Goal: Ask a question

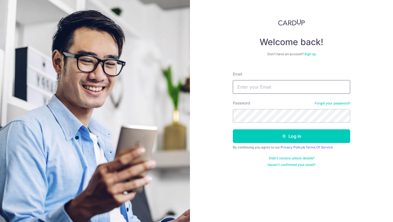
click at [261, 88] on input "Email" at bounding box center [291, 87] width 117 height 14
type input "[EMAIL_ADDRESS][DOMAIN_NAME]"
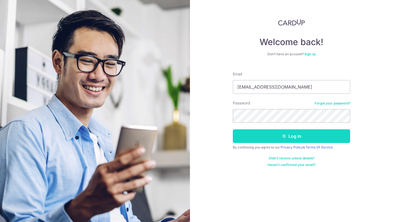
click at [285, 133] on button "Log in" at bounding box center [291, 136] width 117 height 14
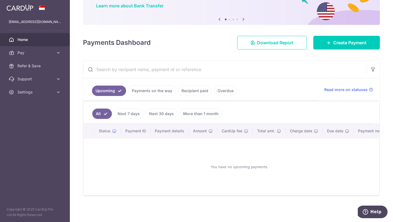
scroll to position [38, 0]
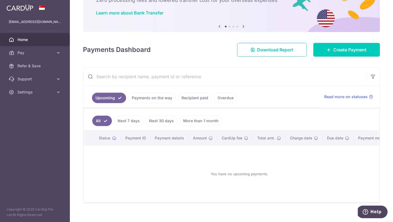
click at [147, 99] on link "Payments on the way" at bounding box center [152, 98] width 48 height 10
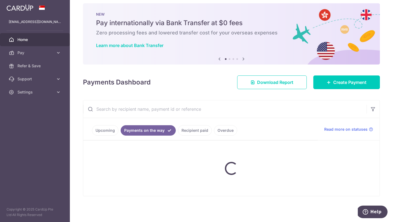
scroll to position [22, 0]
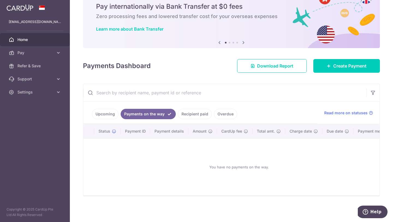
click at [196, 115] on link "Recipient paid" at bounding box center [195, 114] width 34 height 10
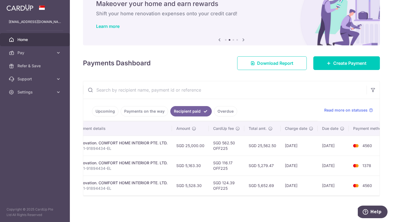
scroll to position [0, 107]
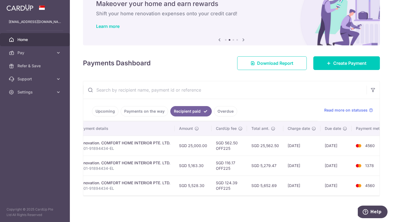
click at [224, 112] on link "Overdue" at bounding box center [225, 111] width 23 height 10
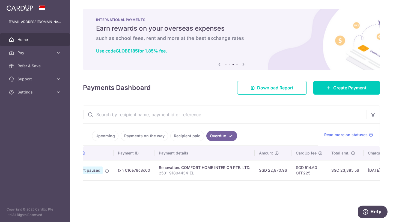
scroll to position [0, 0]
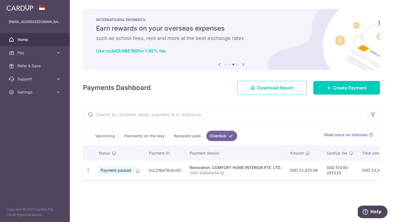
click at [166, 169] on td "txn_016e78c8c00" at bounding box center [164, 170] width 41 height 20
click at [138, 172] on icon at bounding box center [138, 170] width 4 height 4
click at [89, 172] on icon "button" at bounding box center [88, 170] width 6 height 6
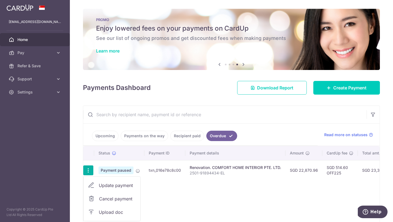
click at [209, 181] on div "Status Payment ID Payment details Amount CardUp fee Total amt. Charge date Due …" at bounding box center [231, 187] width 297 height 82
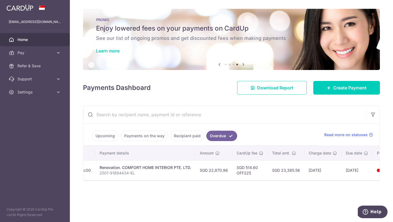
scroll to position [0, 121]
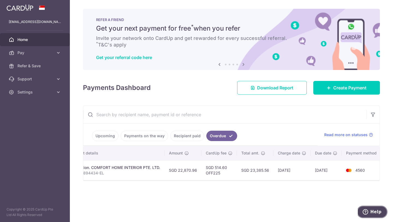
click at [368, 210] on icon "Help" at bounding box center [365, 211] width 5 height 5
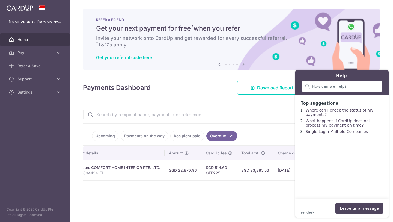
click at [344, 123] on link "What happens if CardUp does not process my payment on time?" at bounding box center [338, 123] width 64 height 9
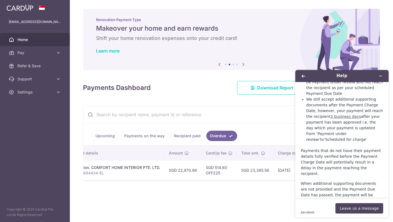
scroll to position [386, 0]
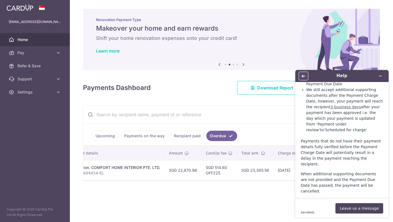
click at [304, 74] on icon "Back" at bounding box center [304, 76] width 4 height 4
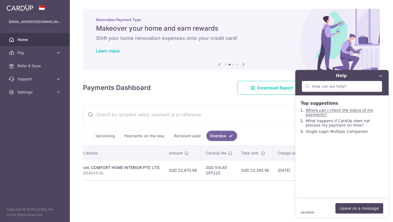
click at [319, 112] on link "Where can I check the status of my payments?" at bounding box center [340, 112] width 68 height 9
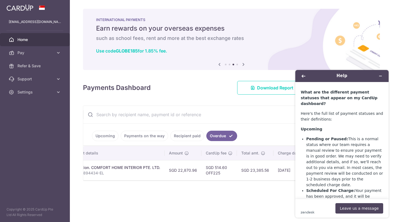
scroll to position [157, 0]
click at [350, 205] on button "Leave us a message" at bounding box center [360, 208] width 48 height 10
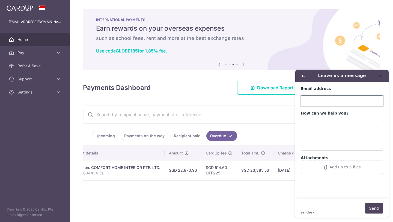
click at [329, 96] on input "Email address" at bounding box center [342, 100] width 82 height 11
type input "[EMAIL_ADDRESS][DOMAIN_NAME]"
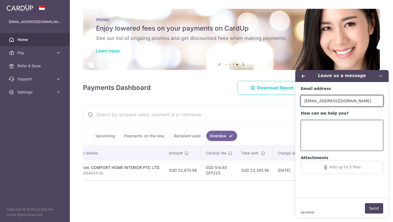
click at [321, 134] on textarea "How can we help you?" at bounding box center [342, 135] width 82 height 31
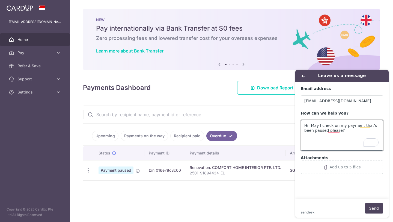
scroll to position [0, 121]
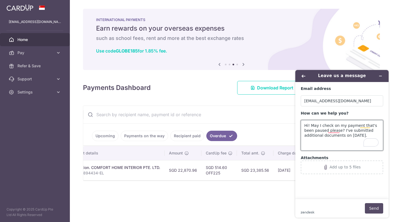
type textarea "Hi! May I check on my payment that's been paused please? I've submitted additio…"
click at [376, 207] on button "Send" at bounding box center [374, 208] width 18 height 10
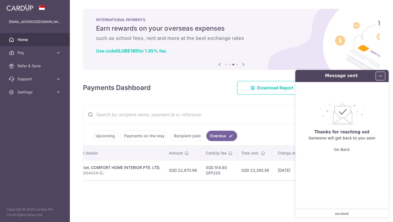
click at [382, 76] on icon "Minimise widget" at bounding box center [381, 76] width 4 height 4
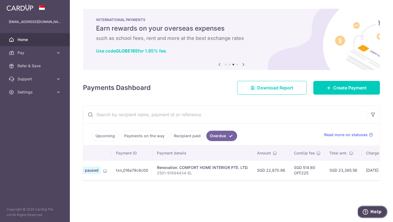
scroll to position [0, 0]
